Goal: Transaction & Acquisition: Register for event/course

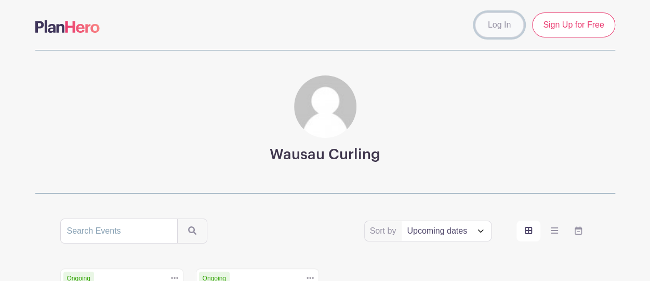
click at [505, 25] on link "Log In" at bounding box center [499, 24] width 49 height 25
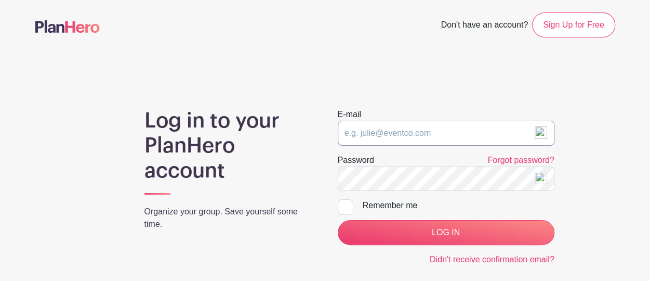
click at [461, 140] on input "email" at bounding box center [446, 133] width 217 height 25
type input "[EMAIL_ADDRESS][DOMAIN_NAME]"
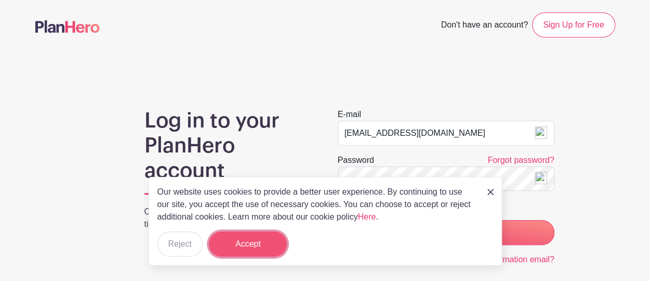
click at [254, 249] on button "Accept" at bounding box center [248, 243] width 78 height 25
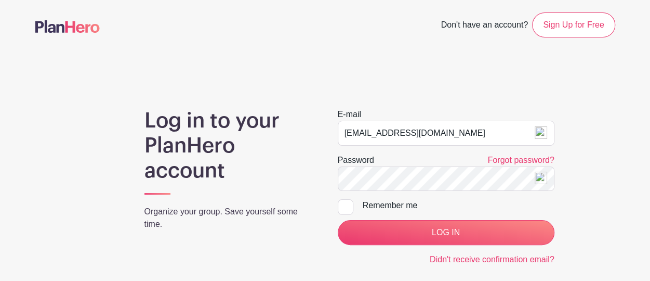
click at [344, 204] on div at bounding box center [346, 207] width 16 height 16
click at [344, 204] on input "Remember me" at bounding box center [341, 202] width 7 height 7
checkbox input "true"
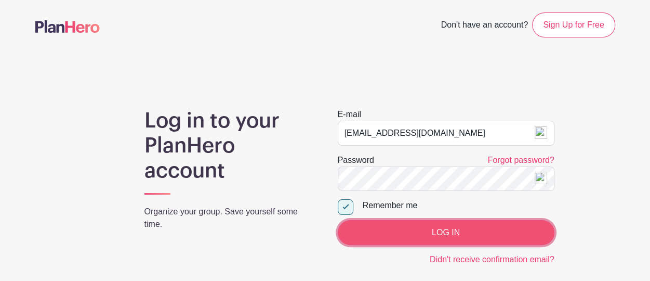
click at [375, 231] on input "LOG IN" at bounding box center [446, 232] width 217 height 25
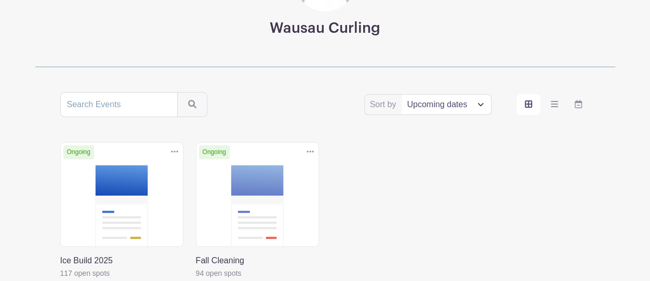
scroll to position [126, 0]
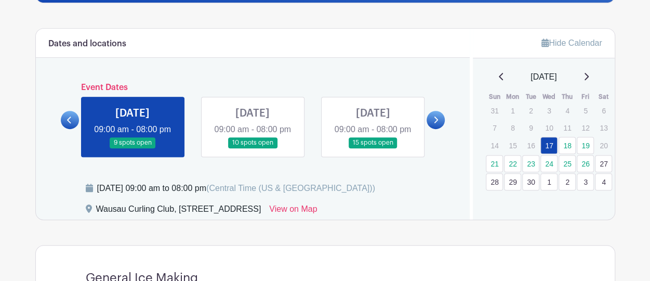
scroll to position [260, 0]
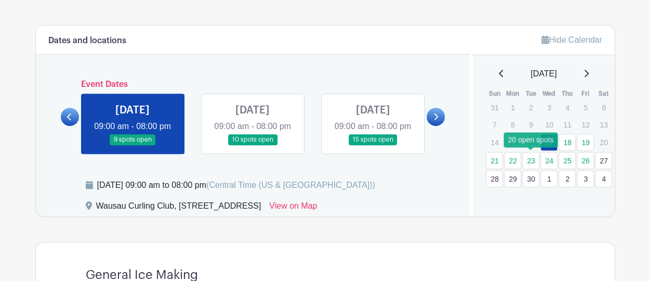
click at [526, 158] on link "23" at bounding box center [530, 160] width 17 height 17
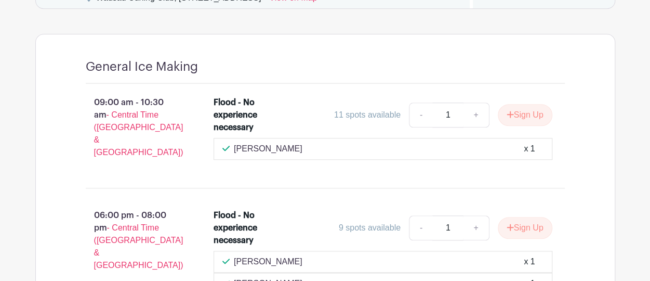
scroll to position [572, 0]
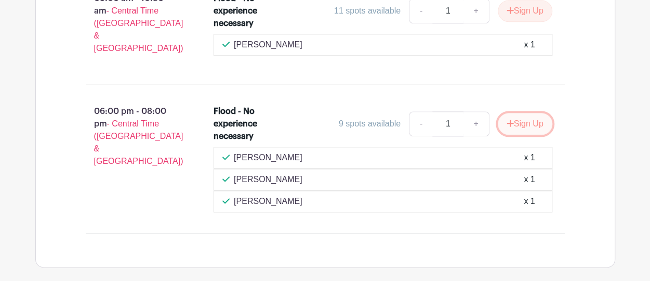
click at [516, 129] on button "Sign Up" at bounding box center [525, 124] width 55 height 22
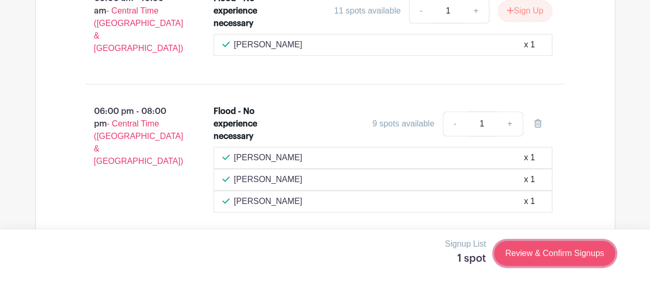
click at [522, 249] on link "Review & Confirm Signups" at bounding box center [554, 253] width 121 height 25
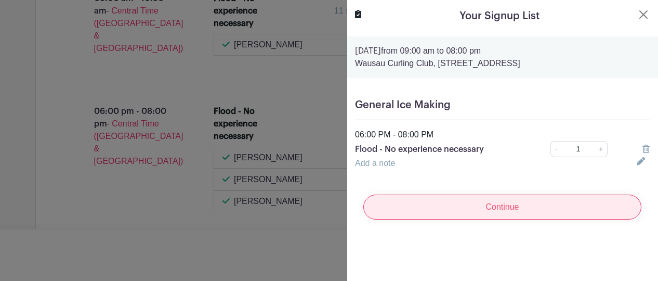
click at [480, 211] on input "Continue" at bounding box center [502, 206] width 278 height 25
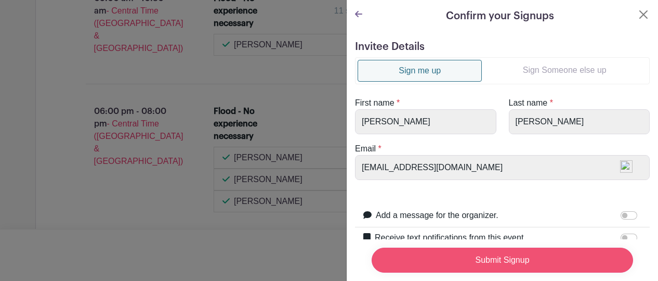
click at [475, 249] on input "Submit Signup" at bounding box center [502, 259] width 261 height 25
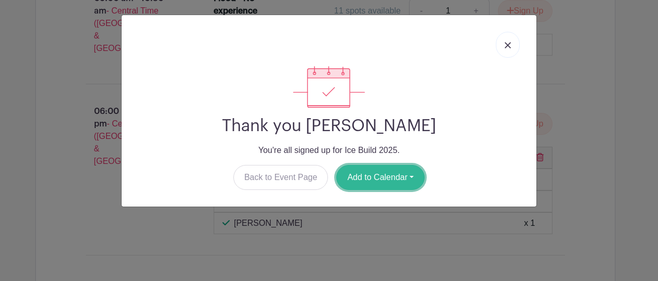
click at [382, 179] on button "Add to Calendar" at bounding box center [380, 177] width 88 height 25
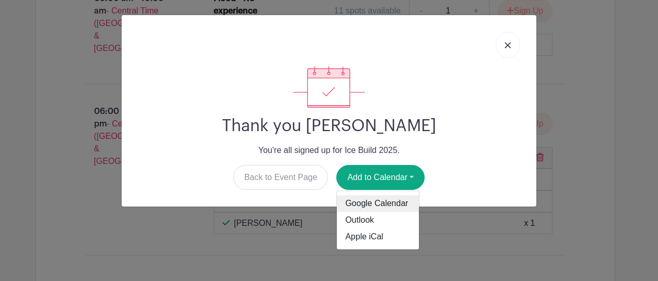
click at [381, 206] on link "Google Calendar" at bounding box center [378, 203] width 82 height 17
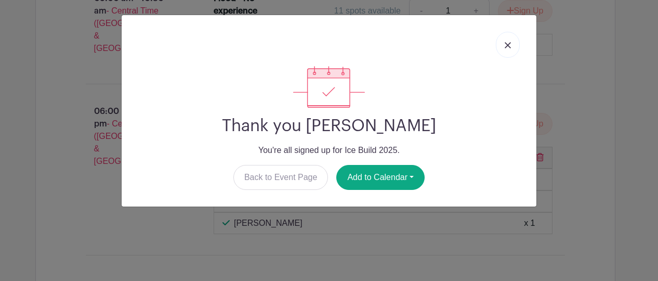
click at [505, 43] on img at bounding box center [508, 45] width 6 height 6
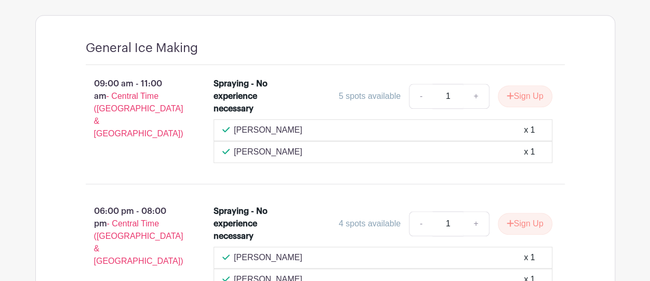
scroll to position [338, 0]
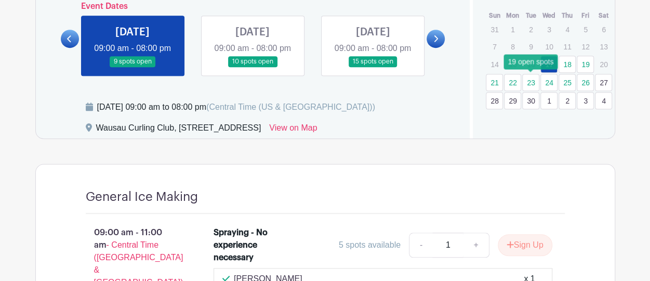
click at [534, 82] on link "23" at bounding box center [530, 82] width 17 height 17
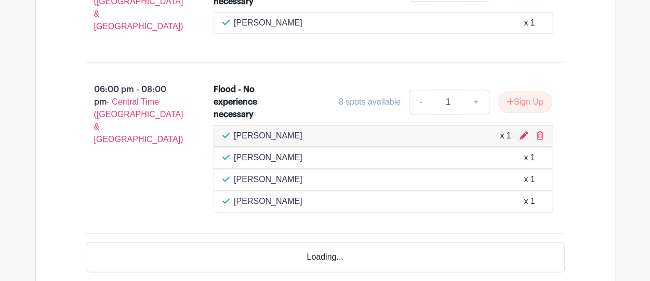
scroll to position [598, 0]
